Goal: Task Accomplishment & Management: Manage account settings

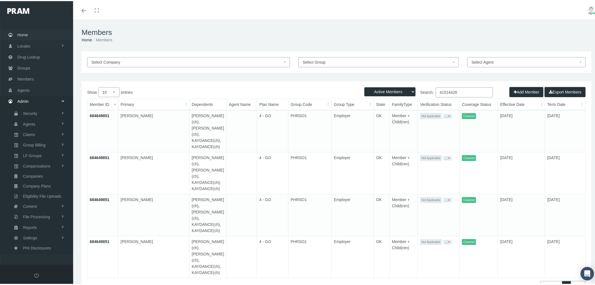
click at [32, 33] on link "Home" at bounding box center [36, 33] width 73 height 11
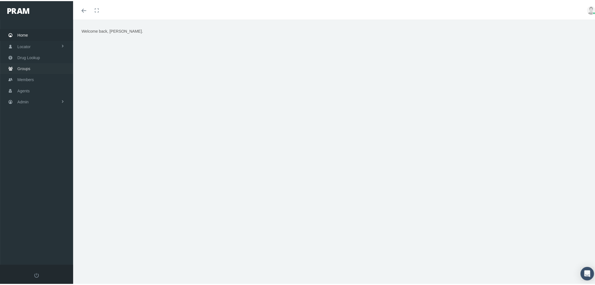
click at [23, 68] on span "Groups" at bounding box center [23, 67] width 13 height 11
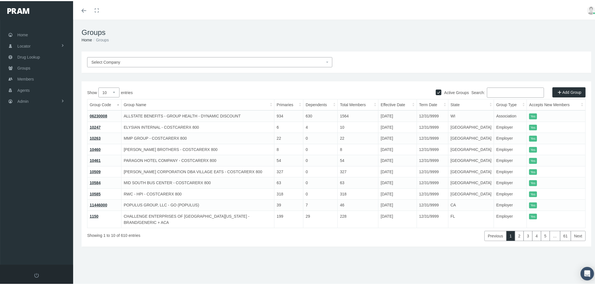
click at [491, 91] on input "Search:" at bounding box center [515, 91] width 57 height 10
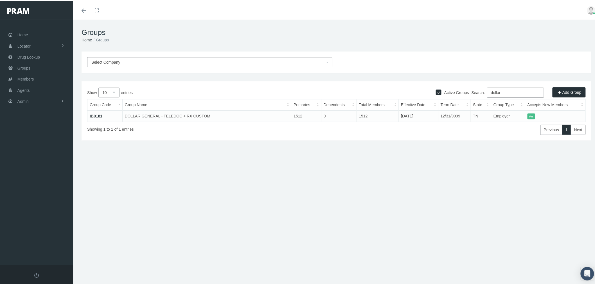
type input "dollar"
click at [30, 95] on link "Admin" at bounding box center [36, 100] width 73 height 11
click at [45, 190] on span "Eligibility File Uploads" at bounding box center [42, 195] width 38 height 10
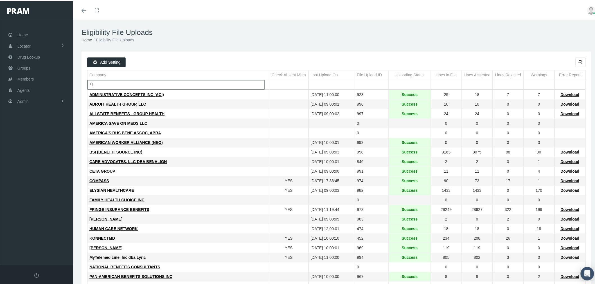
click at [127, 82] on input "Filter cell" at bounding box center [178, 83] width 182 height 9
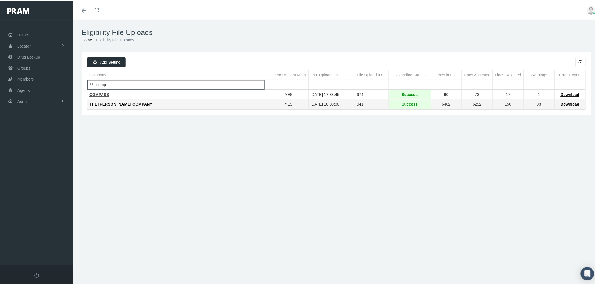
type input "comp"
click at [99, 92] on span "COMPASS" at bounding box center [99, 93] width 20 height 5
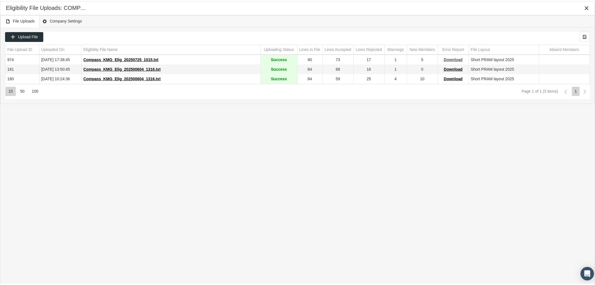
click at [459, 59] on span "Download" at bounding box center [453, 58] width 19 height 5
click at [587, 6] on icon "Close" at bounding box center [586, 7] width 5 height 5
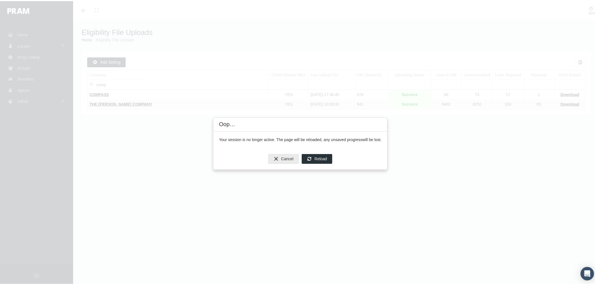
drag, startPoint x: 283, startPoint y: 160, endPoint x: 82, endPoint y: 98, distance: 210.8
click at [283, 160] on span "Cancel" at bounding box center [287, 157] width 12 height 5
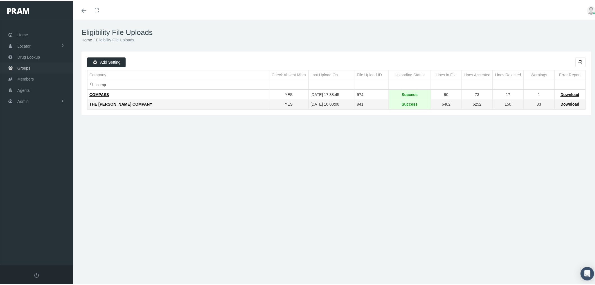
drag, startPoint x: 21, startPoint y: 64, endPoint x: 33, endPoint y: 66, distance: 11.9
click at [21, 65] on span "Groups" at bounding box center [23, 67] width 13 height 11
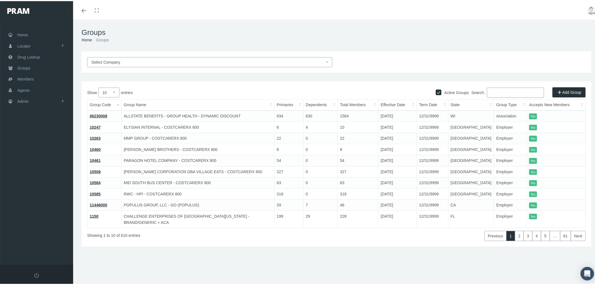
click at [503, 92] on input "Search:" at bounding box center [515, 91] width 57 height 10
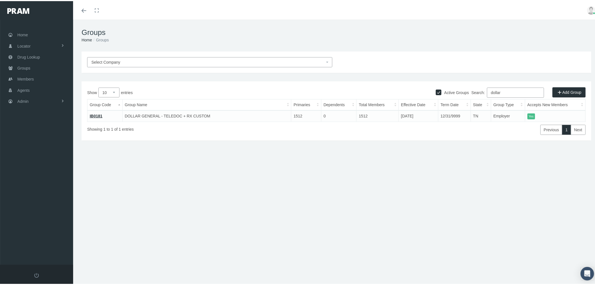
type input "dollar"
click at [98, 114] on link "IB0181" at bounding box center [96, 115] width 13 height 5
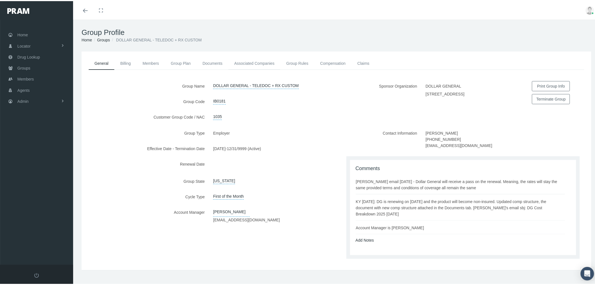
click at [254, 63] on link "Associated Companies" at bounding box center [254, 62] width 52 height 12
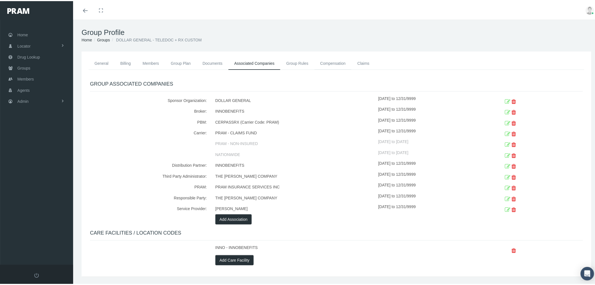
click at [330, 63] on link "Compensation" at bounding box center [332, 62] width 37 height 12
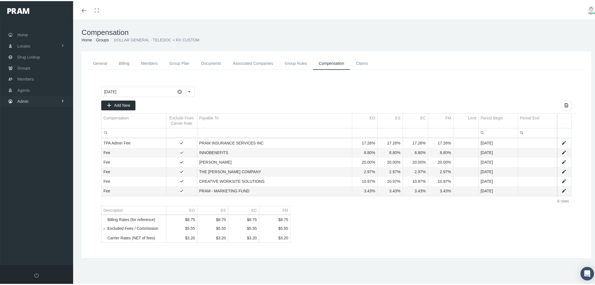
click at [30, 98] on link "Admin" at bounding box center [36, 100] width 73 height 11
click at [41, 192] on span "Eligibility File Uploads" at bounding box center [42, 195] width 38 height 10
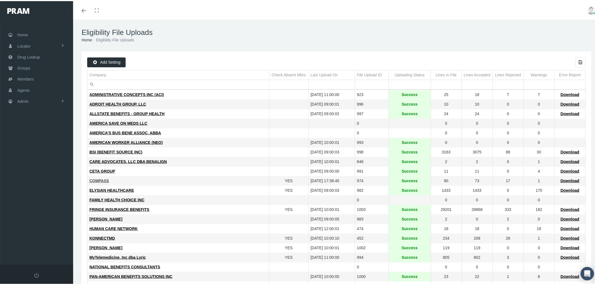
click at [96, 180] on span "COMPASS" at bounding box center [99, 179] width 20 height 5
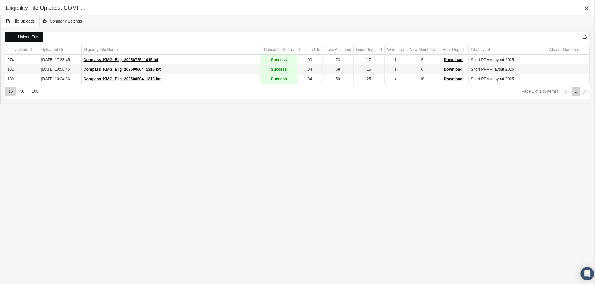
click at [20, 35] on span "Upload File" at bounding box center [28, 35] width 20 height 5
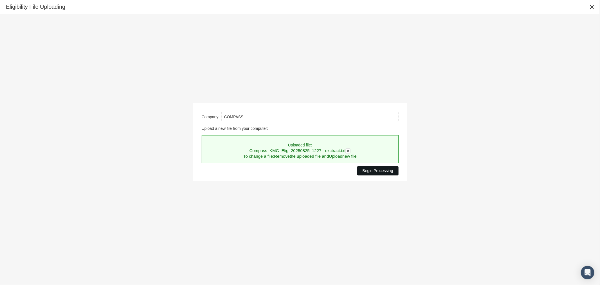
click at [370, 171] on span "Begin Processing" at bounding box center [378, 170] width 31 height 5
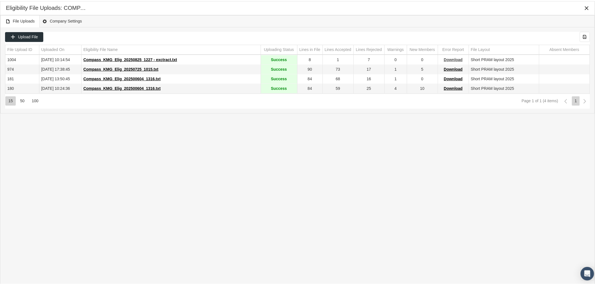
click at [451, 59] on span "Download" at bounding box center [453, 58] width 19 height 5
click at [589, 5] on icon "Close" at bounding box center [586, 7] width 5 height 5
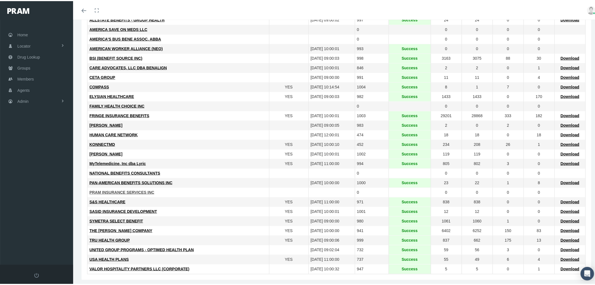
scroll to position [99, 0]
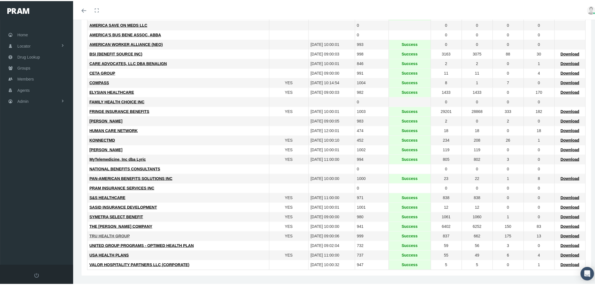
click at [111, 235] on span "TRU HEALTH GROUP" at bounding box center [109, 234] width 41 height 5
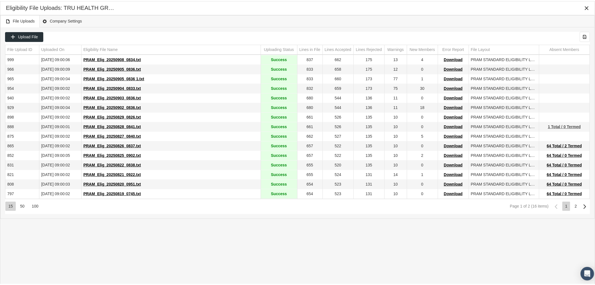
click at [554, 127] on span "1 Total / 0 Termed" at bounding box center [564, 125] width 33 height 5
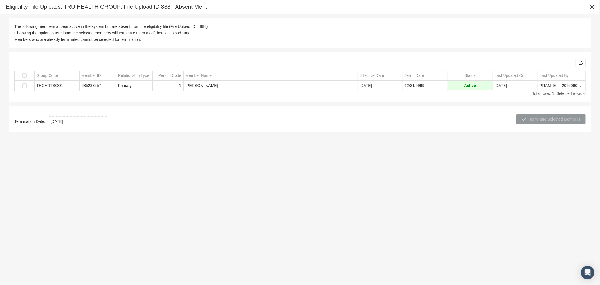
click at [94, 86] on td "685233557" at bounding box center [97, 86] width 37 height 10
copy td "685233557"
click at [592, 8] on icon "Close" at bounding box center [591, 7] width 5 height 5
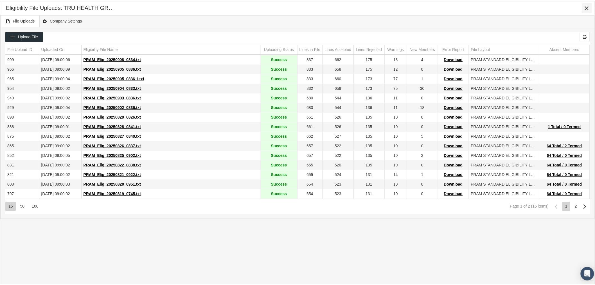
click at [588, 7] on icon "Close" at bounding box center [586, 7] width 5 height 5
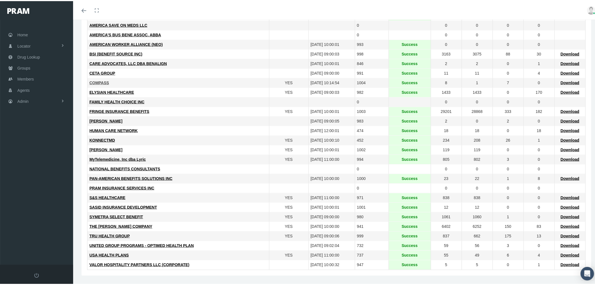
click at [92, 82] on span "COMPASS" at bounding box center [99, 81] width 20 height 5
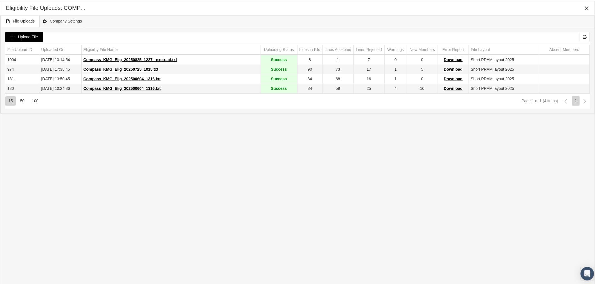
click at [37, 35] on span "Upload File" at bounding box center [28, 35] width 20 height 5
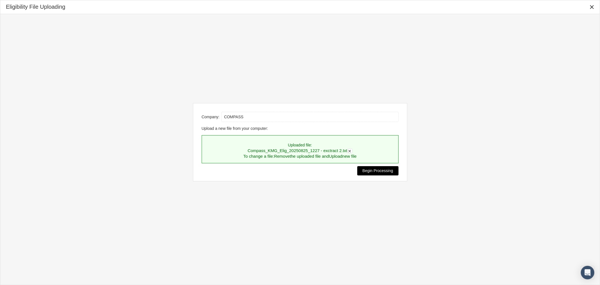
click at [370, 172] on span "Begin Processing" at bounding box center [378, 170] width 31 height 5
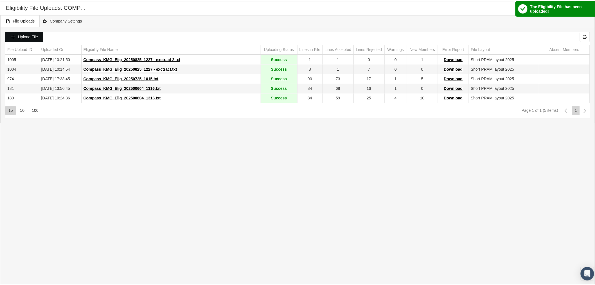
click at [35, 37] on span "Upload File" at bounding box center [28, 35] width 20 height 5
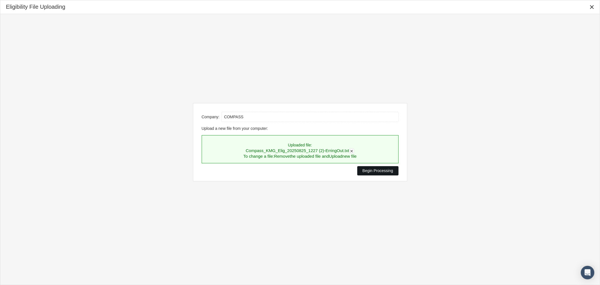
click at [371, 169] on span "Begin Processing" at bounding box center [378, 170] width 31 height 5
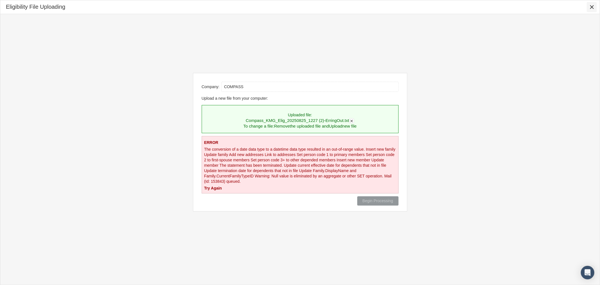
click at [591, 5] on icon "Close" at bounding box center [591, 7] width 5 height 5
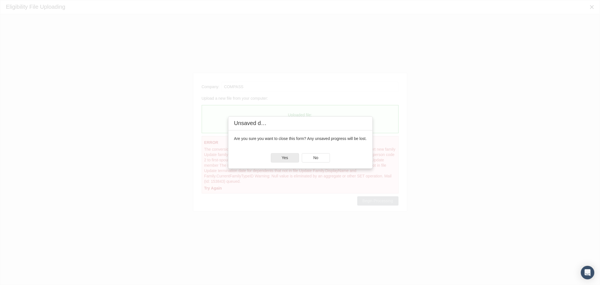
click at [285, 160] on div "Yes" at bounding box center [285, 157] width 28 height 9
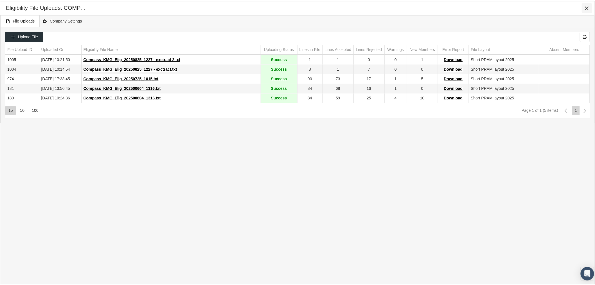
click at [586, 7] on icon "Close" at bounding box center [586, 7] width 5 height 5
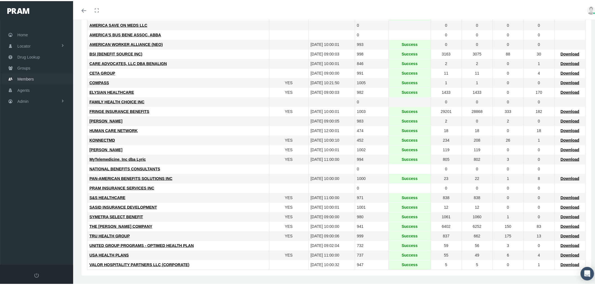
click at [33, 77] on span "Members" at bounding box center [25, 78] width 16 height 11
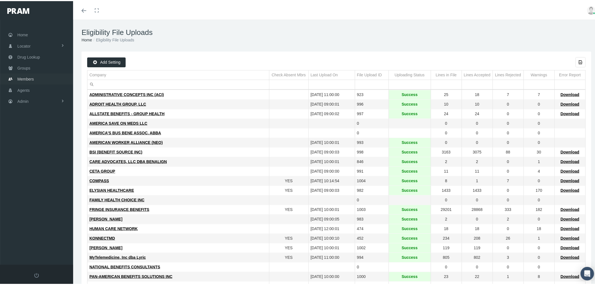
click at [41, 76] on link "Members" at bounding box center [36, 77] width 73 height 11
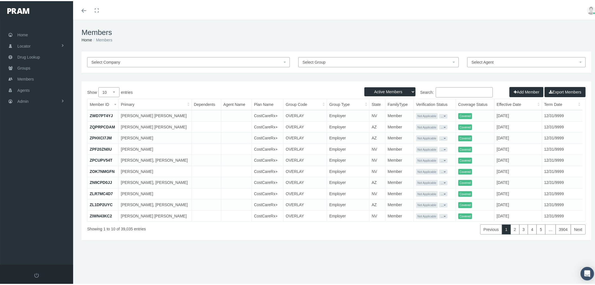
click at [474, 89] on input "Search:" at bounding box center [464, 91] width 57 height 10
paste input "685233557"
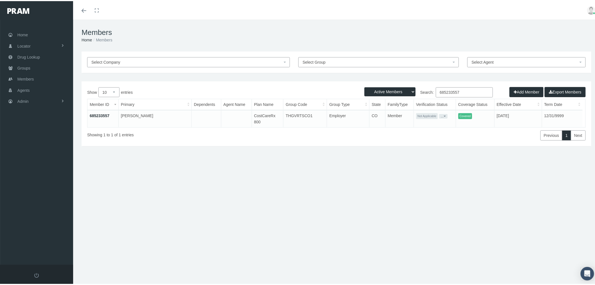
type input "685233557"
click at [99, 114] on link "685233557" at bounding box center [100, 114] width 20 height 5
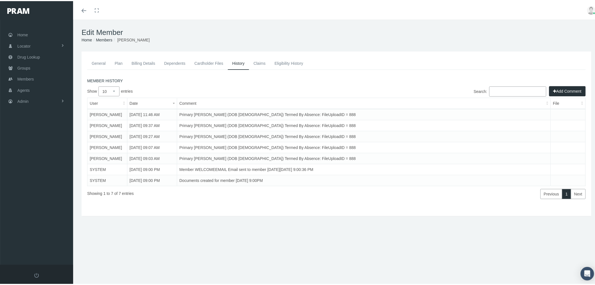
click at [285, 62] on link "Eligibility History" at bounding box center [289, 62] width 38 height 12
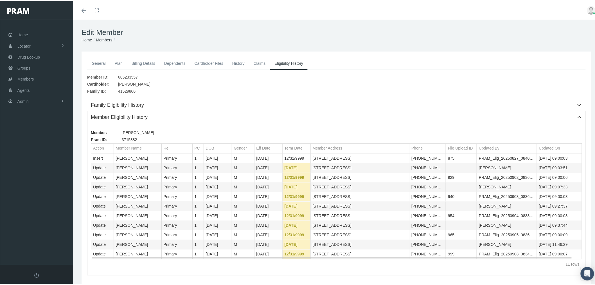
scroll to position [30, 0]
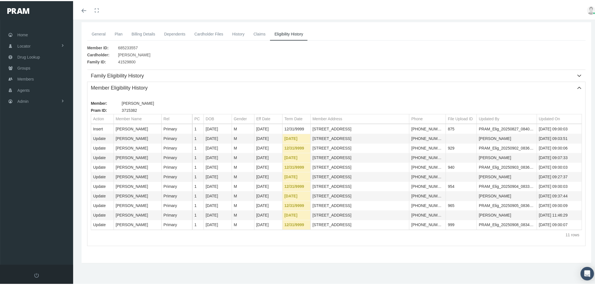
click at [232, 32] on link "History" at bounding box center [238, 33] width 21 height 12
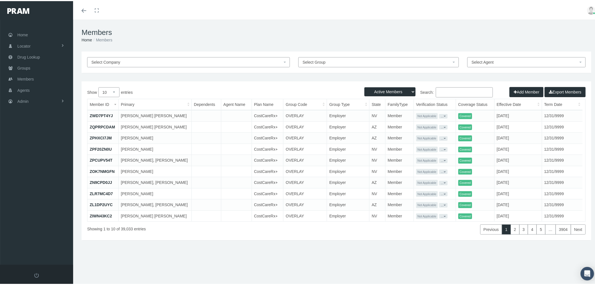
click at [465, 92] on input "Search:" at bounding box center [464, 91] width 57 height 10
paste input "684649851"
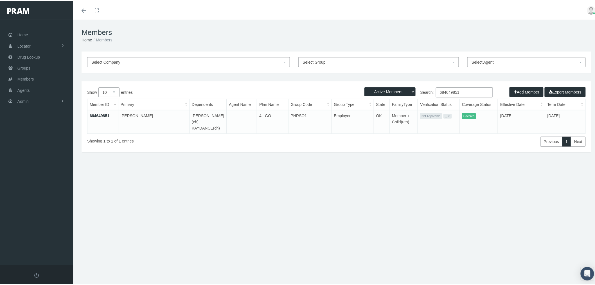
type input "684649851"
click at [101, 114] on link "684649851" at bounding box center [100, 114] width 20 height 5
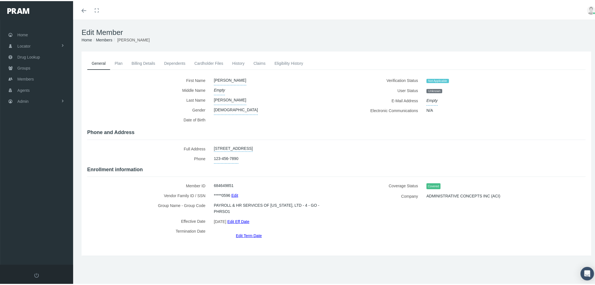
click at [149, 62] on link "Billing Details" at bounding box center [143, 62] width 33 height 12
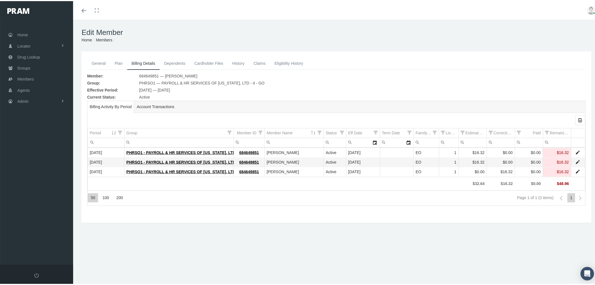
click at [151, 82] on span "PHRSO1 — PAYROLL & HR SERVICES OF [US_STATE], LTD - 4 - GO" at bounding box center [201, 81] width 125 height 7
click at [151, 82] on span "PHRSO1 — PAYROLL & HR SERVICES OF OKLAHOMA, LTD - 4 - GO" at bounding box center [201, 81] width 125 height 7
copy span "PHRSO1"
click at [45, 97] on link "Admin" at bounding box center [36, 100] width 73 height 11
click at [44, 142] on span "Group Billing" at bounding box center [34, 144] width 23 height 10
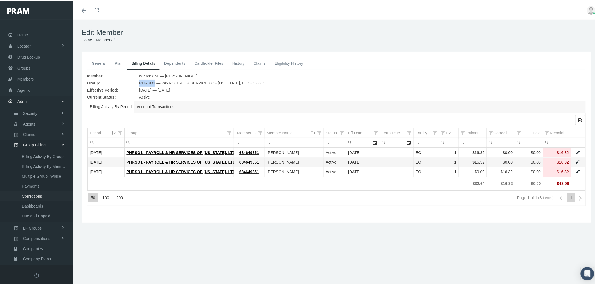
click at [41, 190] on span "Corrections" at bounding box center [32, 195] width 20 height 10
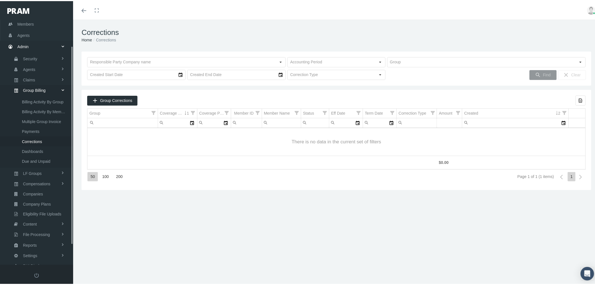
scroll to position [57, 0]
click at [116, 100] on span "Group Corrections" at bounding box center [116, 99] width 32 height 5
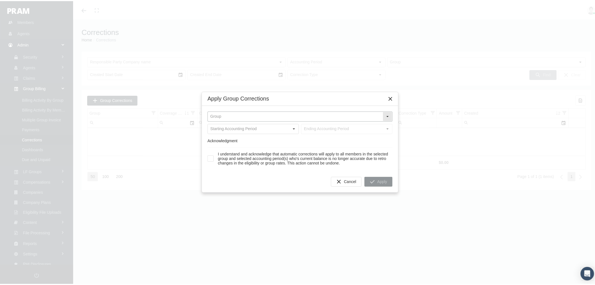
click at [246, 117] on input "text" at bounding box center [295, 116] width 175 height 10
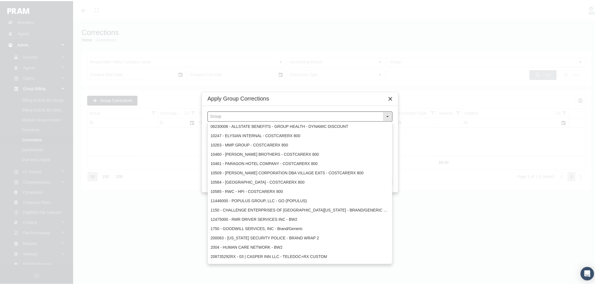
paste input "PHRSO1"
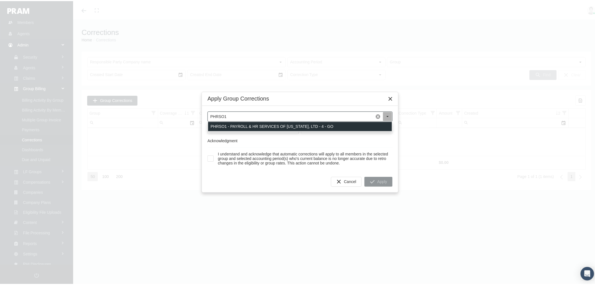
click at [240, 125] on div "PHRSO1 - PAYROLL & HR SERVICES OF [US_STATE], LTD - 4 - GO" at bounding box center [300, 125] width 184 height 9
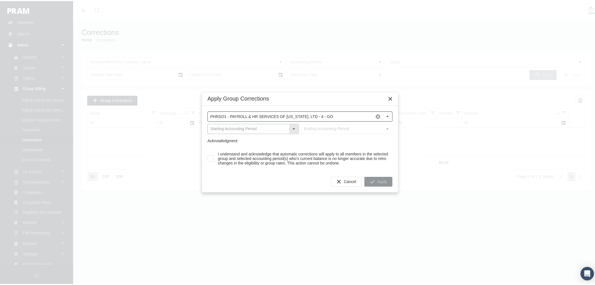
type input "PHRSO1 - PAYROLL & HR SERVICES OF [US_STATE], LTD - 4 - GO"
click at [239, 127] on input "text" at bounding box center [248, 128] width 81 height 10
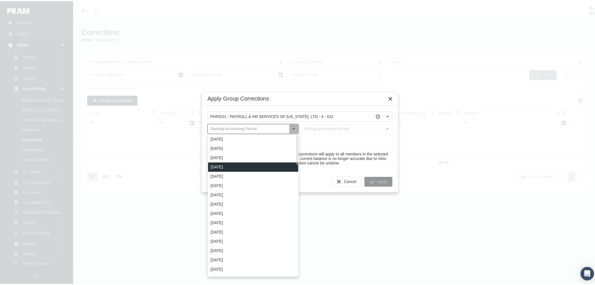
click at [232, 166] on div "July 2025" at bounding box center [253, 165] width 90 height 9
type input "July 2025"
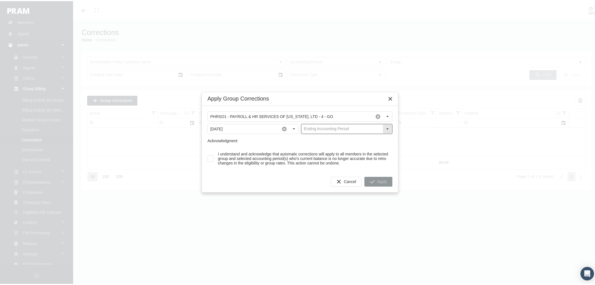
click at [314, 125] on input "text" at bounding box center [342, 128] width 81 height 10
click at [314, 166] on div "July 2025" at bounding box center [347, 165] width 90 height 9
type input "July 2025"
click at [207, 158] on div "PHRSO1 - PAYROLL & HR SERVICES OF OKLAHOMA, LTD - 4 - GO Pull down to refresh..…" at bounding box center [300, 137] width 196 height 65
click at [211, 159] on span at bounding box center [211, 157] width 6 height 6
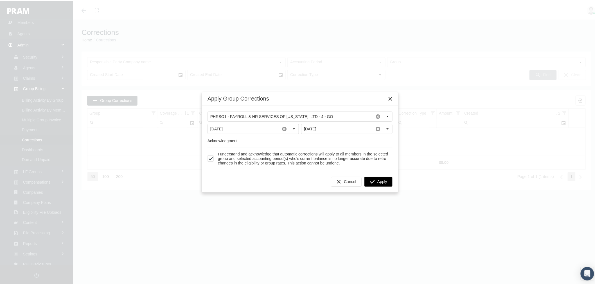
click at [375, 181] on div "Apply" at bounding box center [379, 180] width 28 height 9
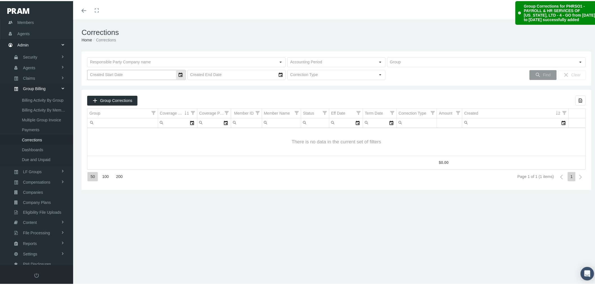
click at [181, 71] on div "Select" at bounding box center [180, 73] width 9 height 9
click at [109, 119] on span "8" at bounding box center [110, 119] width 2 height 5
type input "9/8/2025"
click at [536, 74] on icon "Find" at bounding box center [538, 73] width 5 height 5
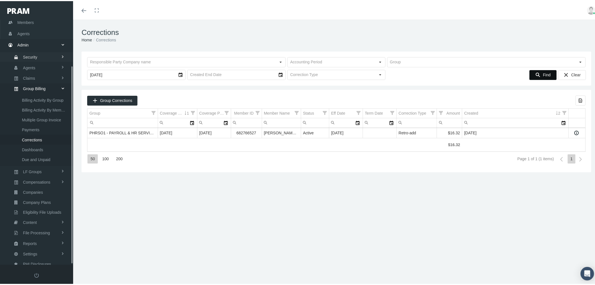
scroll to position [0, 0]
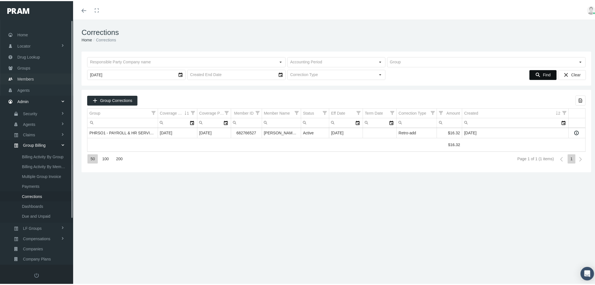
click at [37, 77] on link "Members" at bounding box center [36, 77] width 73 height 11
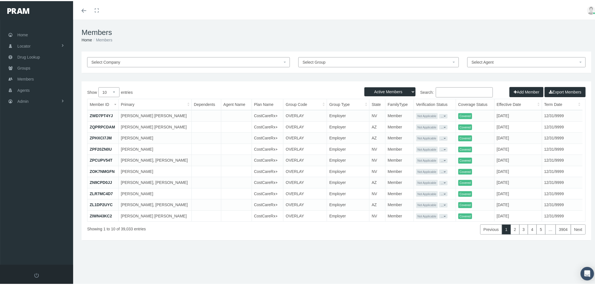
click at [460, 94] on input "Search:" at bounding box center [464, 91] width 57 height 10
paste input "684649851"
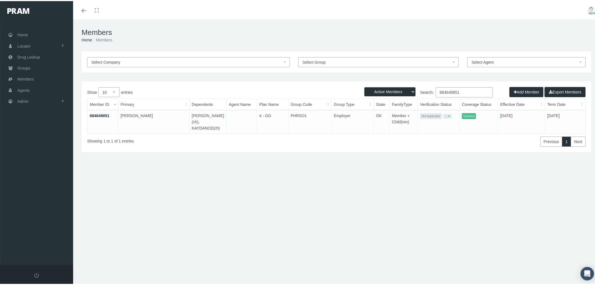
type input "684649851"
click at [103, 114] on link "684649851" at bounding box center [100, 114] width 20 height 5
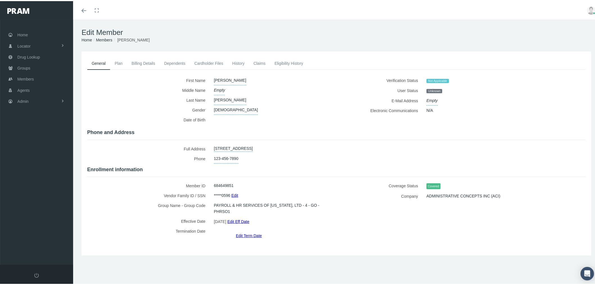
click at [137, 62] on link "Billing Details" at bounding box center [143, 62] width 33 height 12
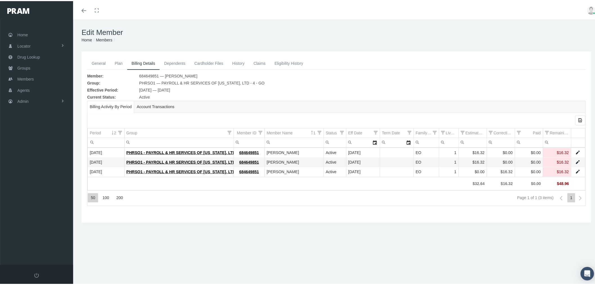
click at [575, 170] on link "Data grid" at bounding box center [577, 170] width 5 height 5
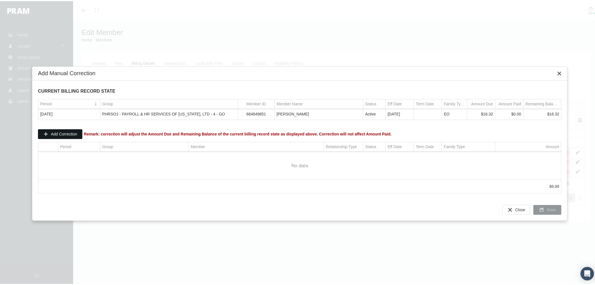
click at [72, 130] on div "Add Correction" at bounding box center [60, 132] width 44 height 9
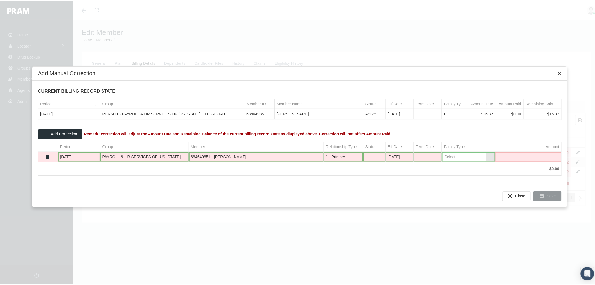
click at [455, 154] on input "Data grid" at bounding box center [464, 155] width 44 height 9
click at [460, 175] on div "EO" at bounding box center [469, 174] width 52 height 9
type input "EO"
click at [518, 156] on td "Data grid" at bounding box center [528, 156] width 66 height 10
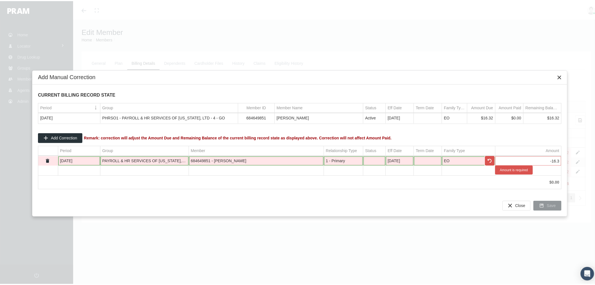
type input "-16.32"
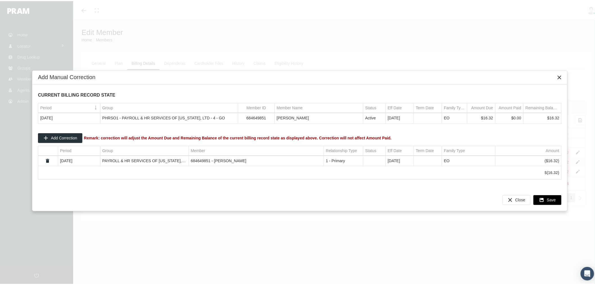
click at [554, 199] on span "Save" at bounding box center [551, 198] width 9 height 5
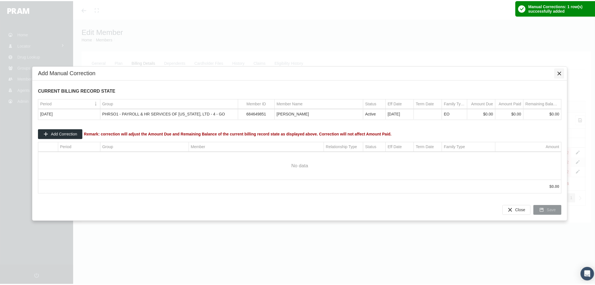
click at [559, 72] on icon "Close" at bounding box center [559, 72] width 5 height 5
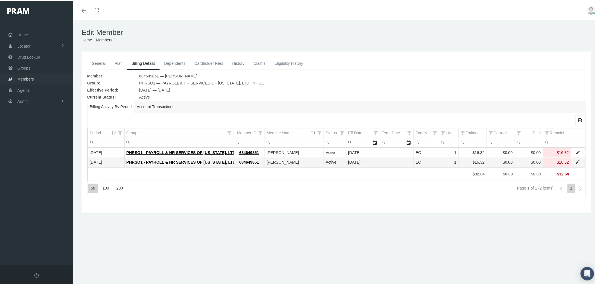
click at [40, 77] on link "Members" at bounding box center [36, 77] width 73 height 11
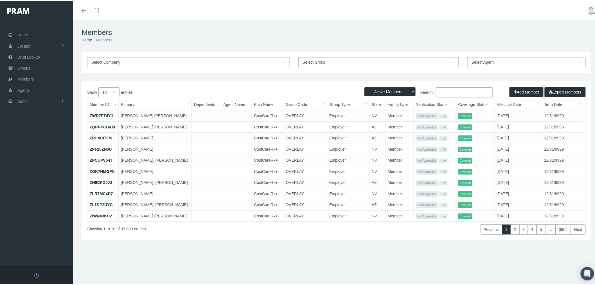
click at [455, 90] on input "Search:" at bounding box center [464, 91] width 57 height 10
paste input "F07565747"
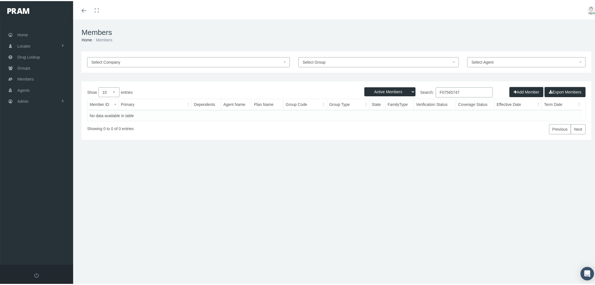
type input "F07565747"
click at [395, 91] on select "Active Members Terminated Members Active & Terminated" at bounding box center [390, 90] width 51 height 9
select select "2"
click at [365, 86] on select "Active Members Terminated Members Active & Terminated" at bounding box center [390, 90] width 51 height 9
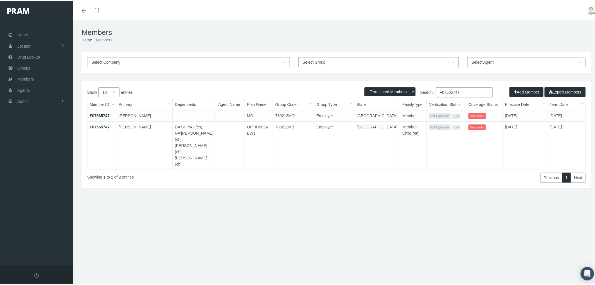
click at [101, 124] on link "F07565747" at bounding box center [100, 125] width 20 height 5
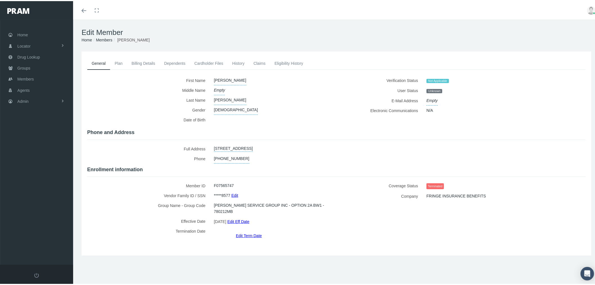
click at [237, 62] on link "History" at bounding box center [238, 62] width 21 height 12
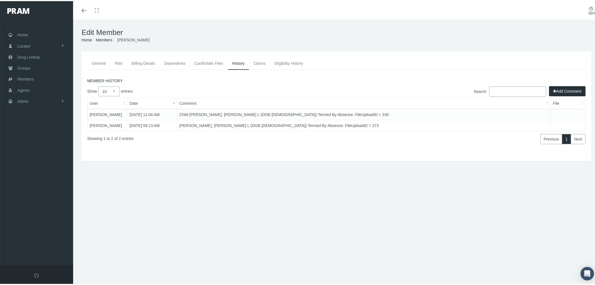
click at [291, 61] on link "Eligibility History" at bounding box center [289, 62] width 38 height 12
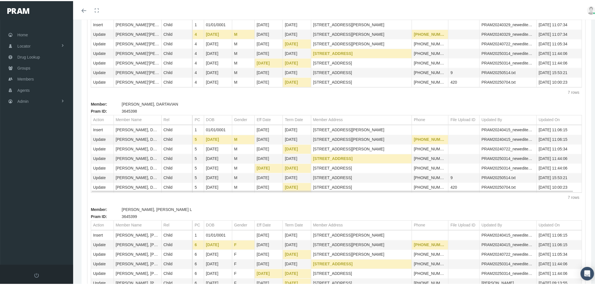
scroll to position [375, 0]
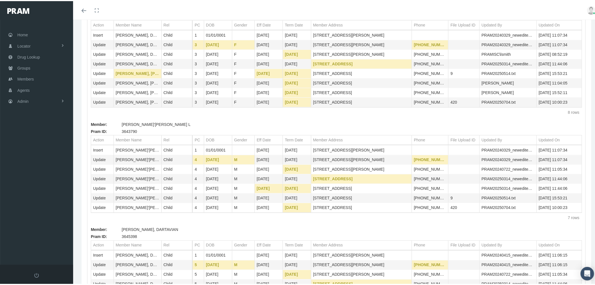
click at [543, 210] on div "Member: [PERSON_NAME] ID: 3643788 Action Member Name Rel Action Member Name Rel…" at bounding box center [336, 170] width 498 height 534
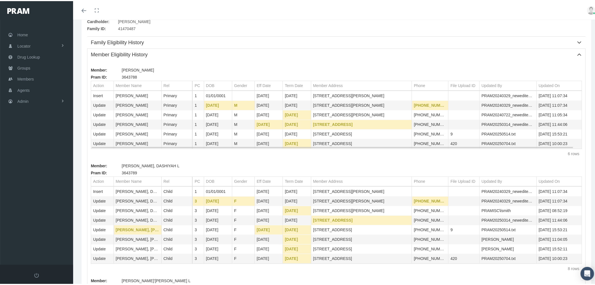
scroll to position [94, 0]
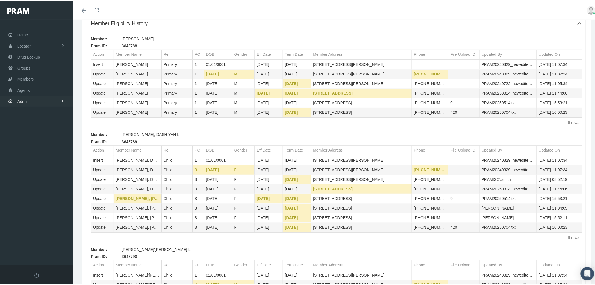
click at [37, 99] on link "Admin" at bounding box center [36, 100] width 73 height 11
click at [51, 211] on link "File Processing" at bounding box center [36, 215] width 73 height 10
click at [52, 192] on span "Eligibility File Uploads" at bounding box center [42, 195] width 38 height 10
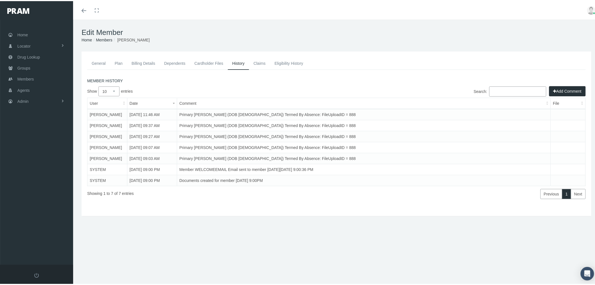
click at [284, 62] on link "Eligibility History" at bounding box center [289, 62] width 38 height 12
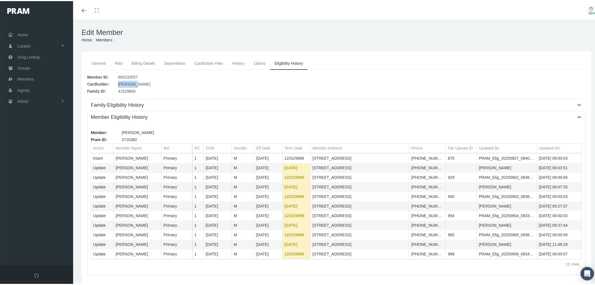
drag, startPoint x: 134, startPoint y: 83, endPoint x: 119, endPoint y: 83, distance: 15.8
click at [119, 83] on span "[PERSON_NAME]" at bounding box center [134, 83] width 32 height 7
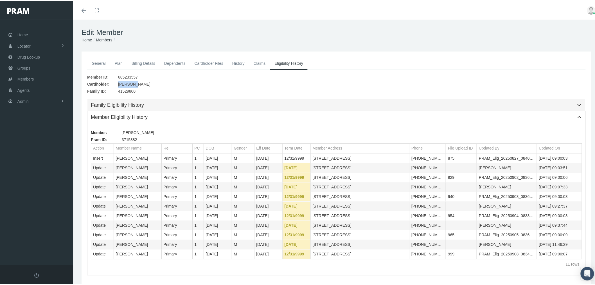
copy span "[PERSON_NAME]"
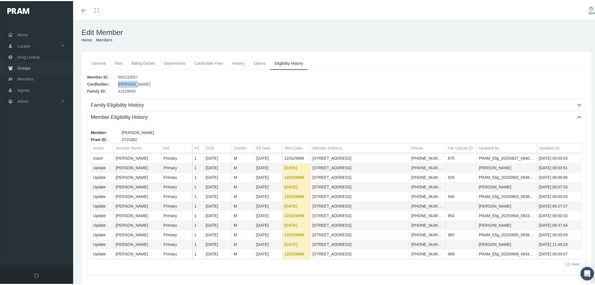
click at [57, 64] on link "Groups" at bounding box center [36, 66] width 73 height 11
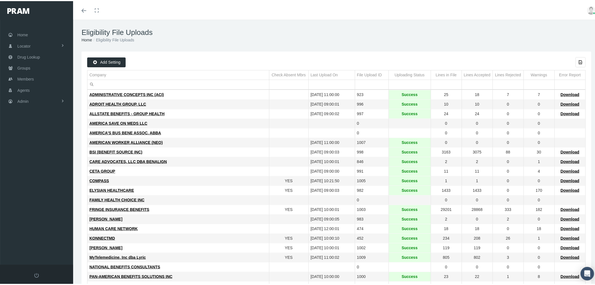
click at [114, 80] on input "Filter cell" at bounding box center [178, 83] width 182 height 9
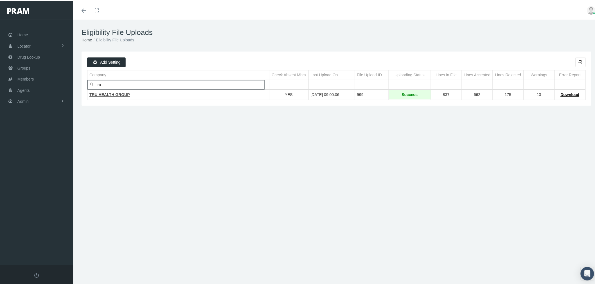
type input "tru"
click at [113, 94] on span "TRU HEALTH GROUP" at bounding box center [109, 93] width 41 height 5
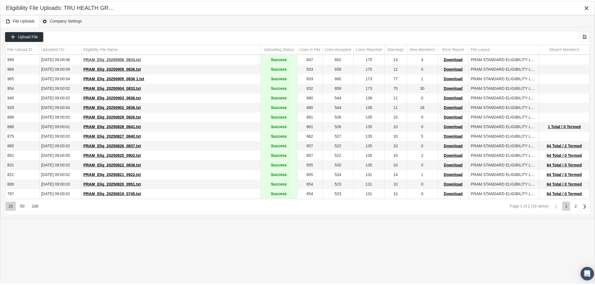
click at [98, 59] on span "PRAM_Elig_20250908_0834.txt" at bounding box center [113, 58] width 58 height 5
click at [124, 125] on span "PRAM_Elig_20250828_0841.txt" at bounding box center [113, 125] width 58 height 5
click at [588, 8] on icon "Close" at bounding box center [586, 7] width 5 height 5
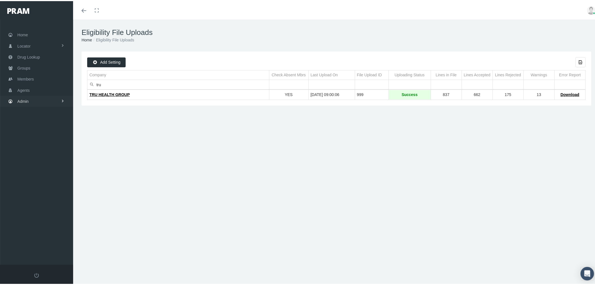
click at [60, 97] on link "Admin" at bounding box center [36, 100] width 73 height 11
click at [50, 232] on link "Settings" at bounding box center [36, 236] width 73 height 10
click at [46, 247] on span "Mail Merge Templates" at bounding box center [41, 252] width 39 height 10
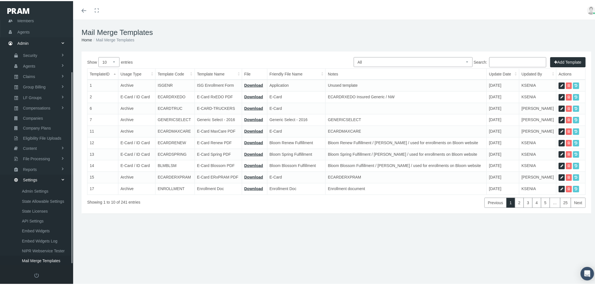
scroll to position [66, 0]
click at [510, 60] on input "Search:" at bounding box center [517, 61] width 57 height 10
click at [454, 58] on select "All Members Agents Onboarding Prospects Group Policy Related Remittances Formul…" at bounding box center [413, 61] width 119 height 10
select select "8"
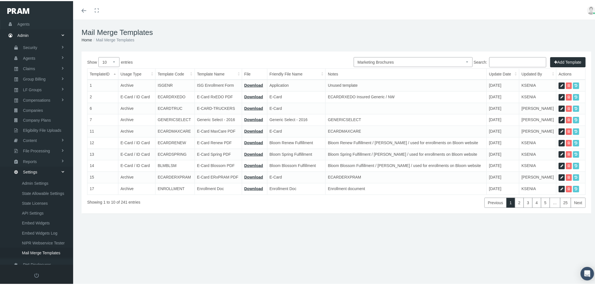
click at [354, 56] on select "All Members Agents Onboarding Prospects Group Policy Related Remittances Formul…" at bounding box center [413, 61] width 119 height 10
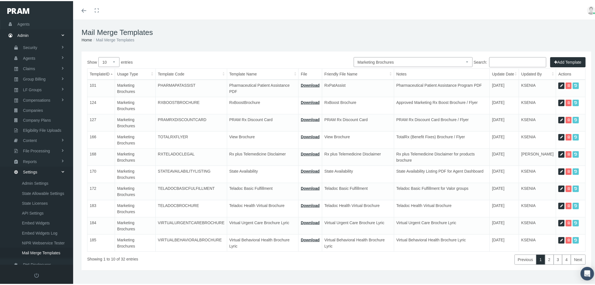
click at [513, 62] on input "Search:" at bounding box center [517, 61] width 57 height 10
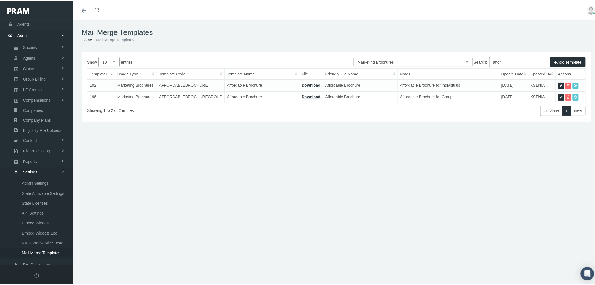
type input "affor"
click at [560, 83] on icon at bounding box center [561, 84] width 3 height 5
select select "8"
type input "AFFORDABLEBROCHURE"
type input "Affordable Brochure"
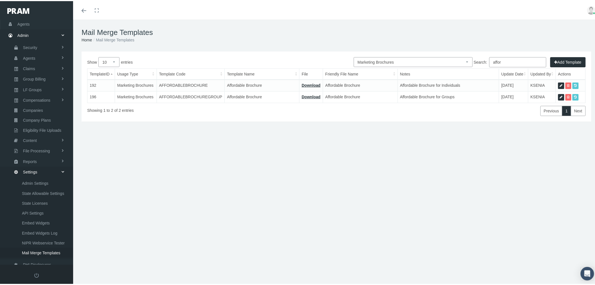
type input "5 - BROCHURE - AFFORDABLE INDIVIDUAL 7.10.24.pdf"
type input "Affordable Brochure"
type textarea "Affordable Brochure for Individuals"
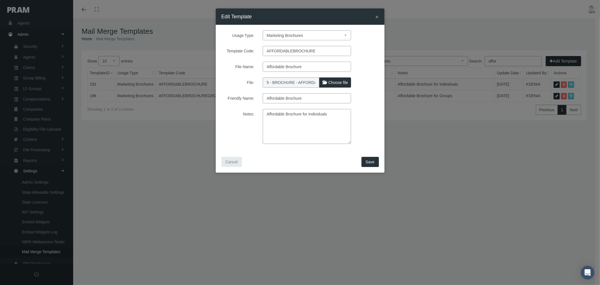
click at [333, 82] on span "Choose file" at bounding box center [338, 82] width 20 height 5
click at [333, 82] on input "File:" at bounding box center [300, 81] width 75 height 8
type input "C:\fakepath\5 - BROCHURE - AFFORDABLE INDIVDUAL 9.5.25.pdf"
type input "5 - BROCHURE - AFFORDABLE INDIVDUAL 9.5.25.pdf"
click at [370, 163] on span "Save" at bounding box center [370, 161] width 9 height 5
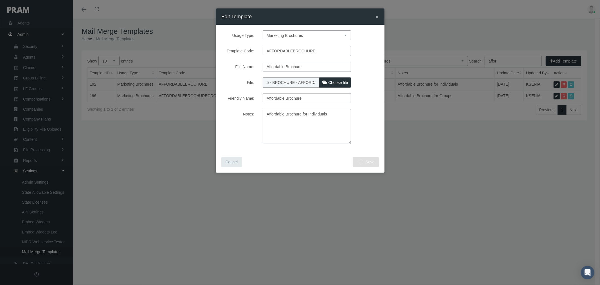
select select "1"
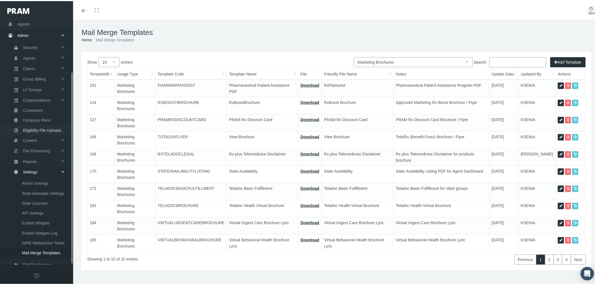
click at [55, 125] on span "Eligibility File Uploads" at bounding box center [42, 129] width 38 height 10
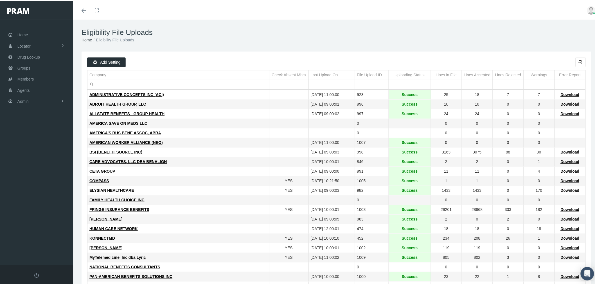
click at [177, 80] on input "Filter cell" at bounding box center [178, 83] width 182 height 9
click at [123, 190] on span "ELYSIAN HEALTHCARE" at bounding box center [111, 189] width 45 height 5
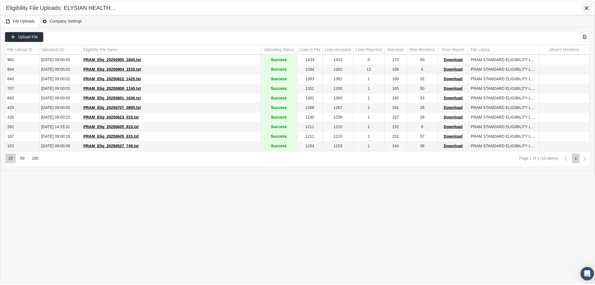
click at [587, 6] on icon "Close" at bounding box center [586, 7] width 5 height 5
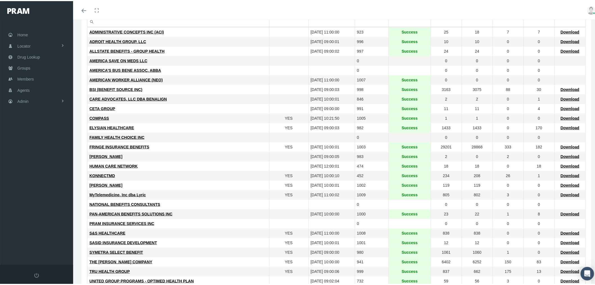
scroll to position [94, 0]
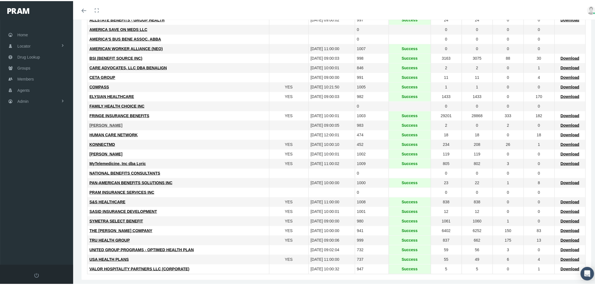
click at [102, 125] on span "[PERSON_NAME]" at bounding box center [105, 124] width 33 height 5
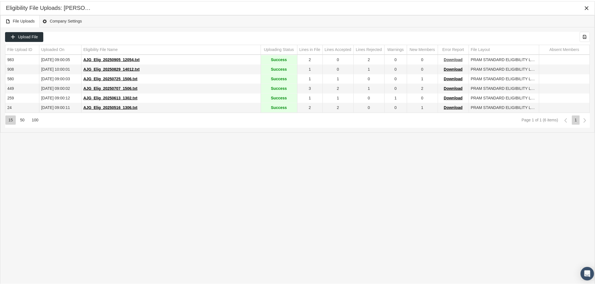
click at [452, 60] on span "Download" at bounding box center [453, 58] width 19 height 5
click at [116, 59] on span "AJG_Elig_20250905_12054.txt" at bounding box center [112, 58] width 56 height 5
click at [586, 5] on icon "Close" at bounding box center [586, 7] width 5 height 5
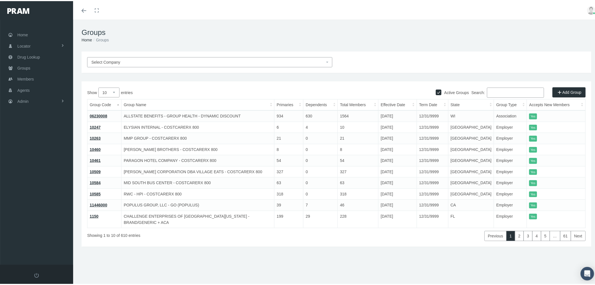
click at [517, 88] on input "Search:" at bounding box center [515, 91] width 57 height 10
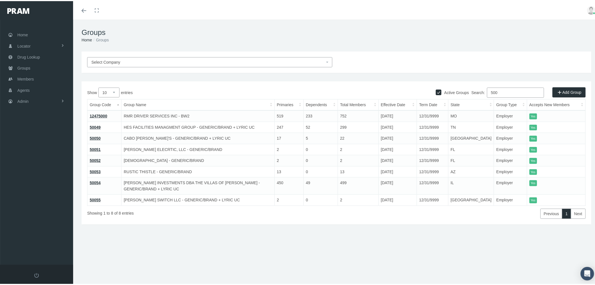
type input "500"
